Goal: Find specific page/section: Find specific page/section

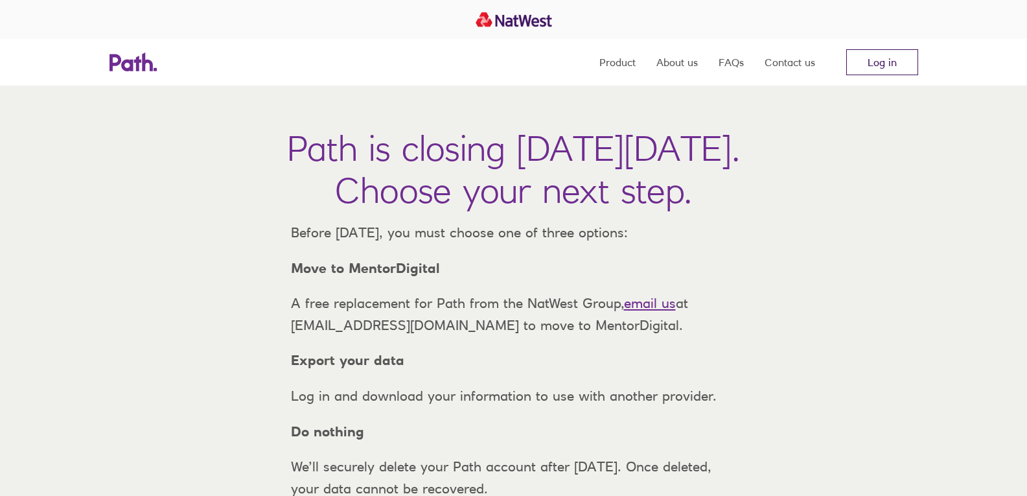
click at [878, 62] on link "Log in" at bounding box center [882, 62] width 72 height 26
click at [875, 67] on link "Log in" at bounding box center [882, 62] width 72 height 26
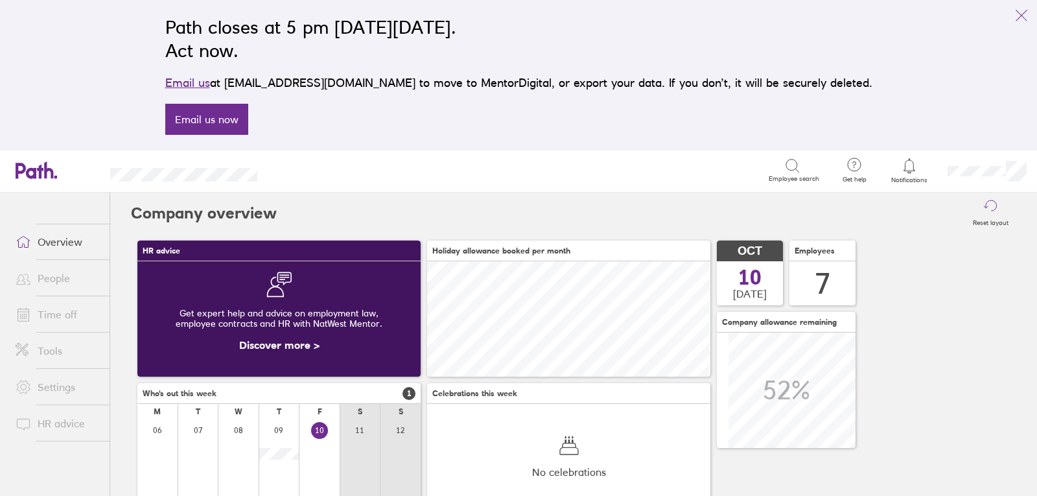
scroll to position [115, 283]
click at [49, 273] on link "People" at bounding box center [57, 278] width 104 height 26
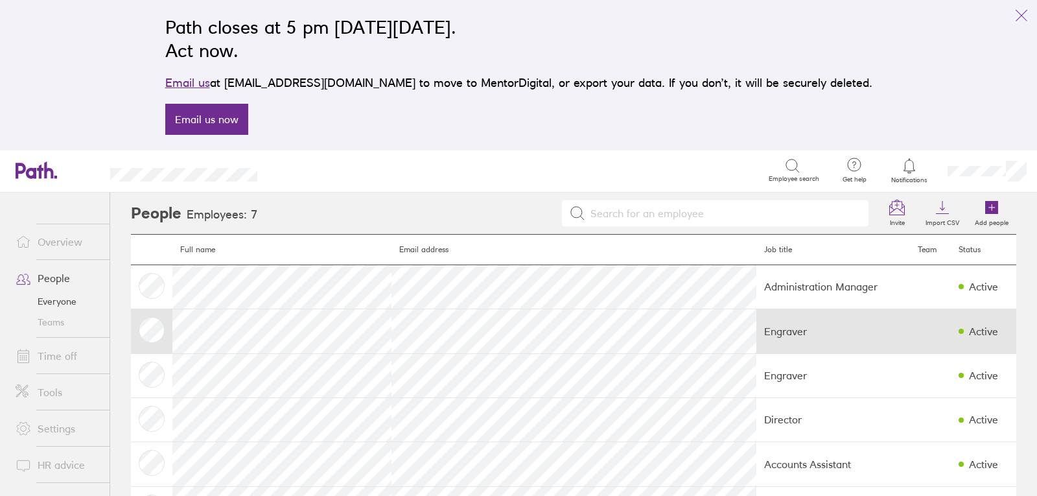
click at [756, 332] on td "Engraver" at bounding box center [833, 331] width 154 height 44
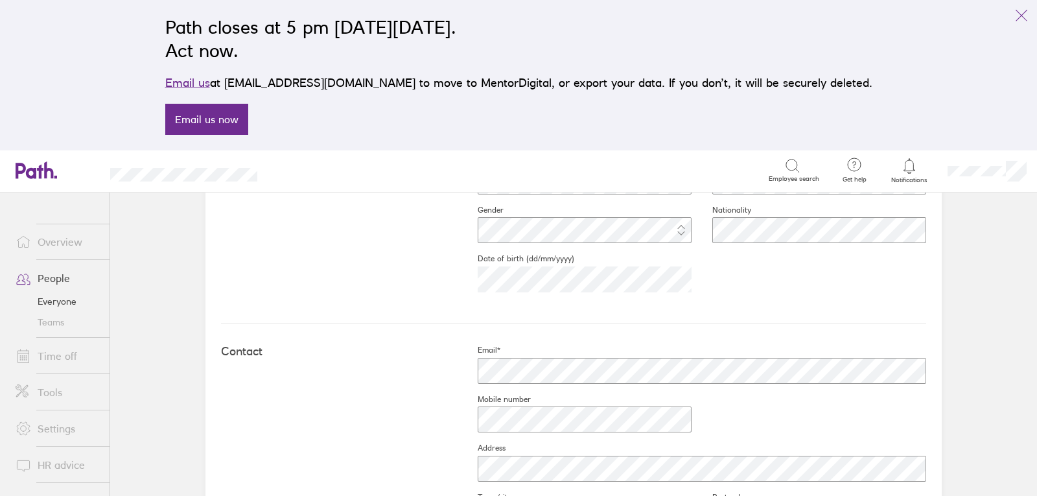
scroll to position [454, 0]
